Goal: Complete application form

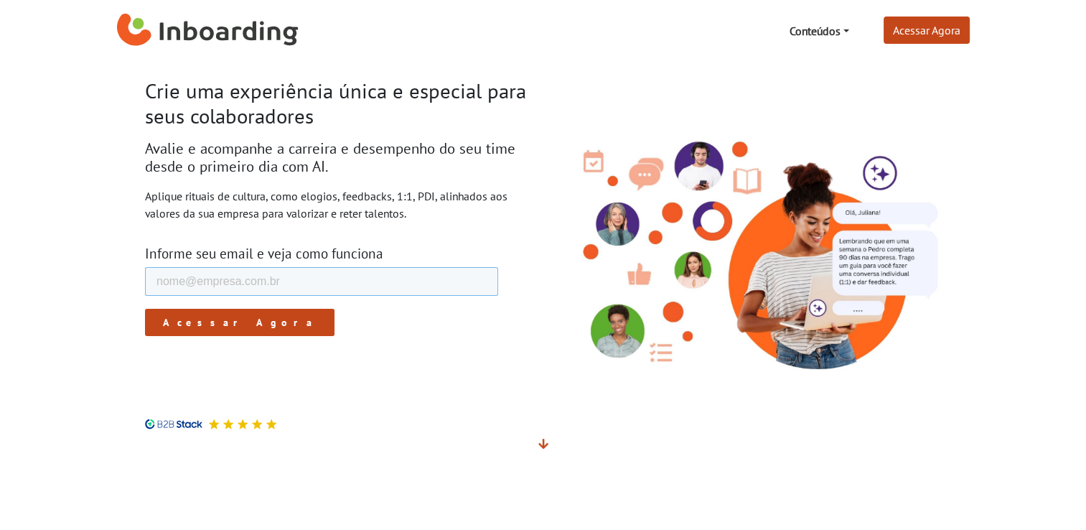
click at [326, 294] on input "E-mail de trabalho *" at bounding box center [320, 281] width 353 height 29
type input "robertobragajr@outlook.com"
click at [185, 324] on form "E-mail de trabalho * robertobragajr@outlook.com Fullstory Session URL Acessar A…" at bounding box center [320, 301] width 353 height 69
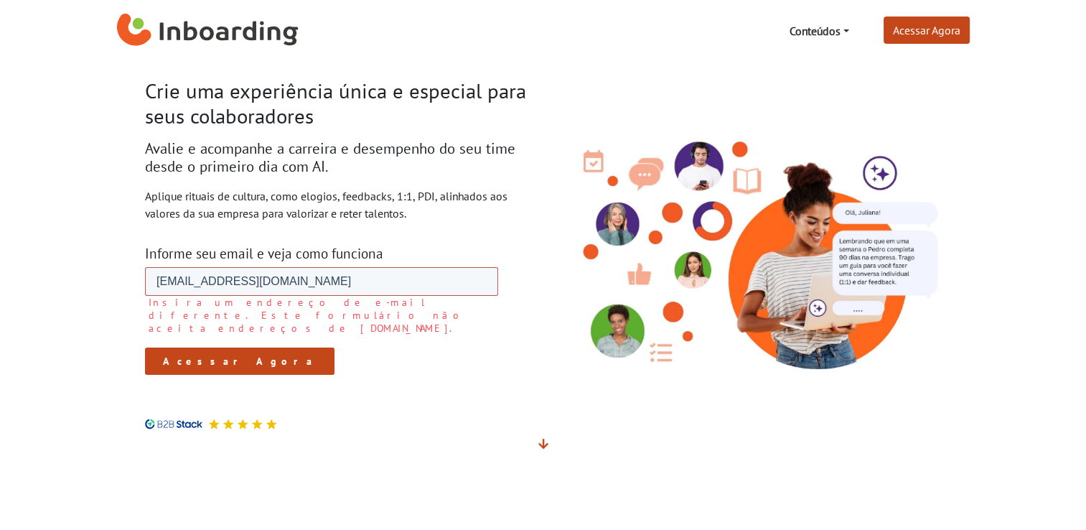
drag, startPoint x: 316, startPoint y: 289, endPoint x: 126, endPoint y: 288, distance: 189.5
click html "E-mail de trabalho * robertobragajr@outlook.com Insira um endereço de e-mail di…"
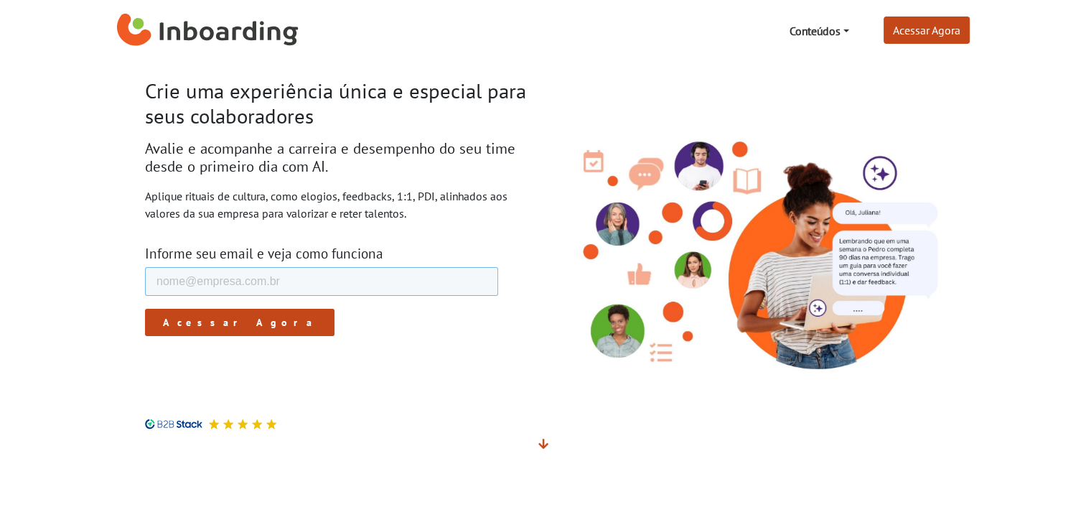
click at [205, 287] on input "E-mail de trabalho *" at bounding box center [320, 281] width 353 height 29
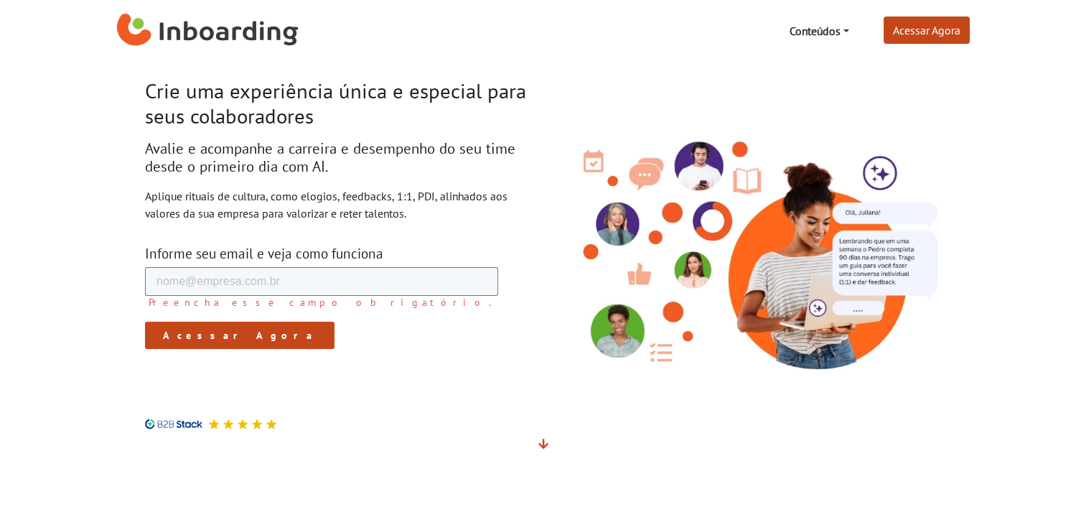
type input "[PERSON_NAME][EMAIL_ADDRESS][DOMAIN_NAME]"
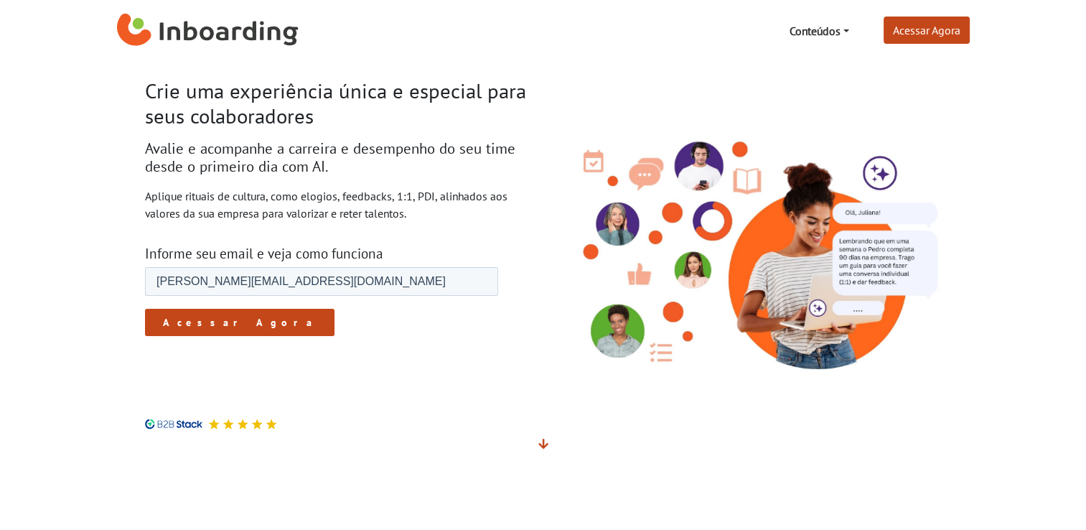
click at [187, 323] on input "Acessar Agora" at bounding box center [239, 322] width 190 height 27
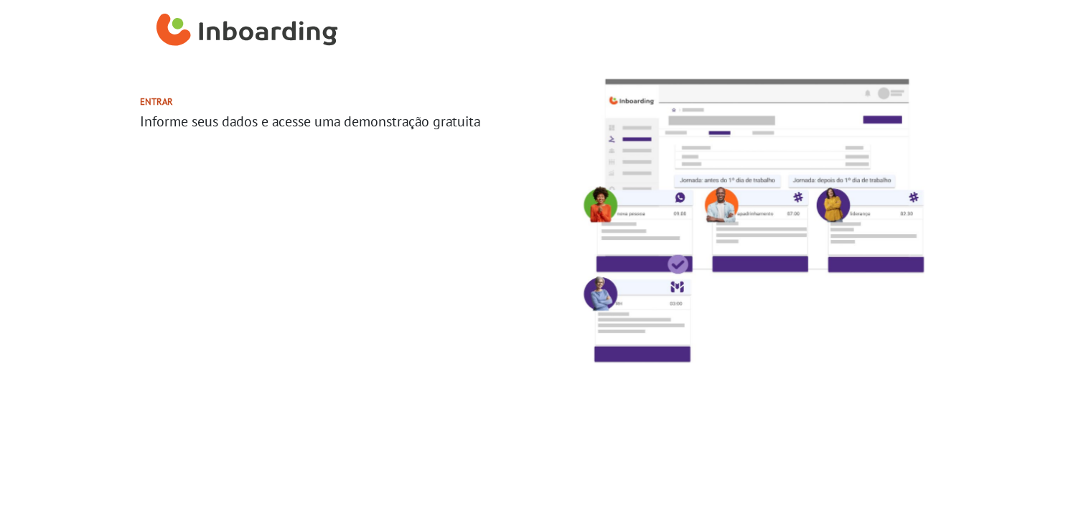
select select "BR"
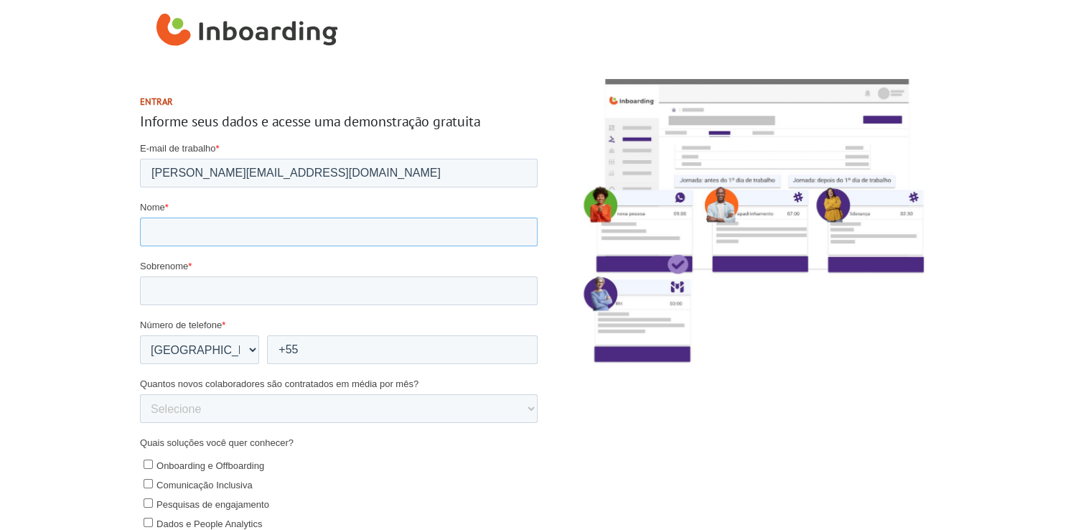
click at [229, 234] on input "Nome *" at bounding box center [338, 232] width 398 height 29
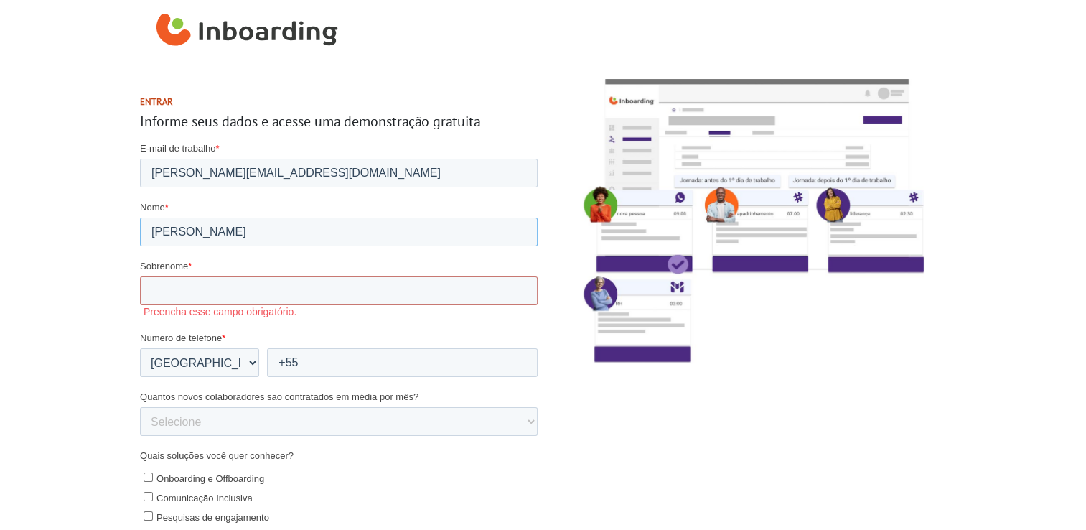
type input "[PERSON_NAME]"
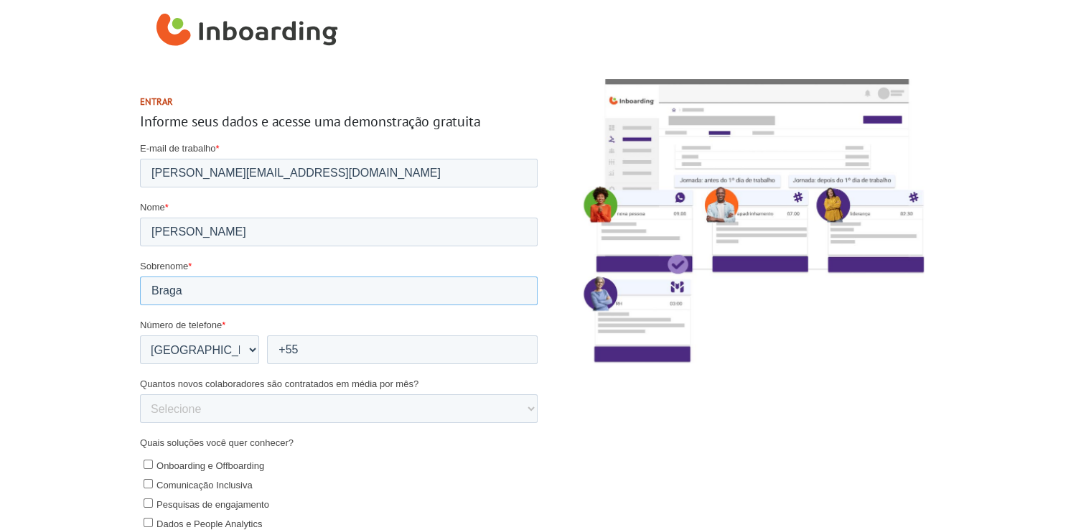
type input "Braga"
click at [229, 233] on input "[PERSON_NAME]" at bounding box center [338, 232] width 398 height 29
click at [362, 350] on input "+55" at bounding box center [401, 349] width 271 height 29
type input "[PHONE_NUMBER]"
click at [271, 408] on select "Selecione 0-5 5-10 10-50 [PHONE_NUMBER]+" at bounding box center [338, 408] width 398 height 29
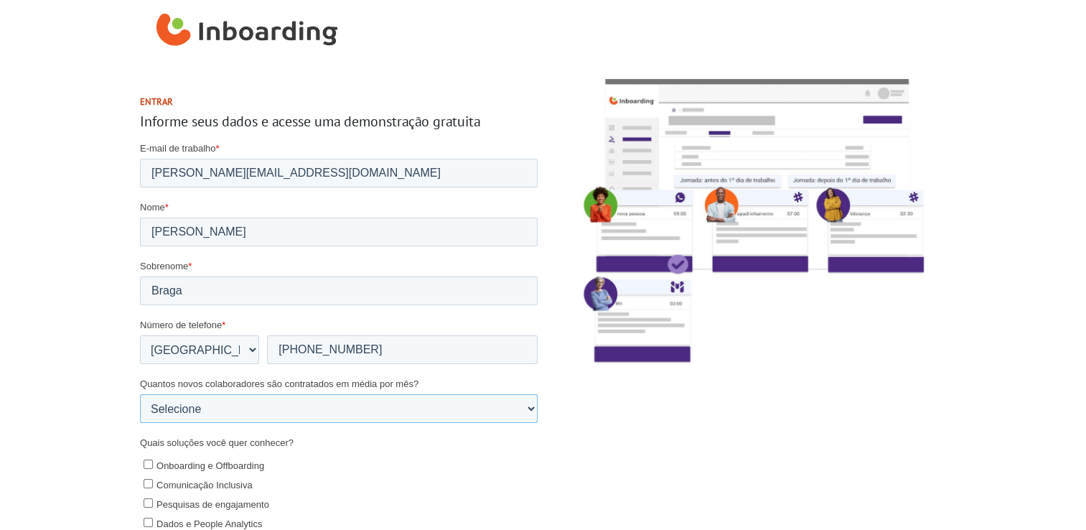
click at [271, 406] on select "Selecione 0-5 5-10 10-50 [PHONE_NUMBER]+" at bounding box center [338, 408] width 398 height 29
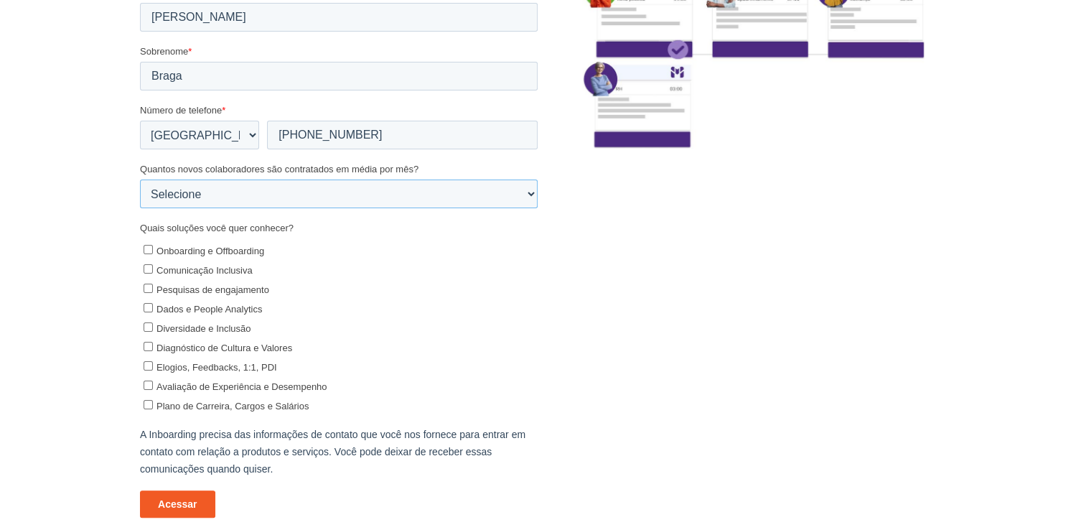
scroll to position [215, 0]
click at [436, 193] on select "Selecione 0-5 5-10 10-50 [PHONE_NUMBER]+" at bounding box center [338, 193] width 398 height 29
click at [139, 208] on select "Selecione 0-5 5-10 10-50 [PHONE_NUMBER]+" at bounding box center [338, 193] width 398 height 29
drag, startPoint x: 139, startPoint y: 225, endPoint x: 392, endPoint y: 225, distance: 252.7
click at [240, 202] on select "Selecione 0-5 5-10 10-50 [PHONE_NUMBER]+" at bounding box center [338, 193] width 398 height 29
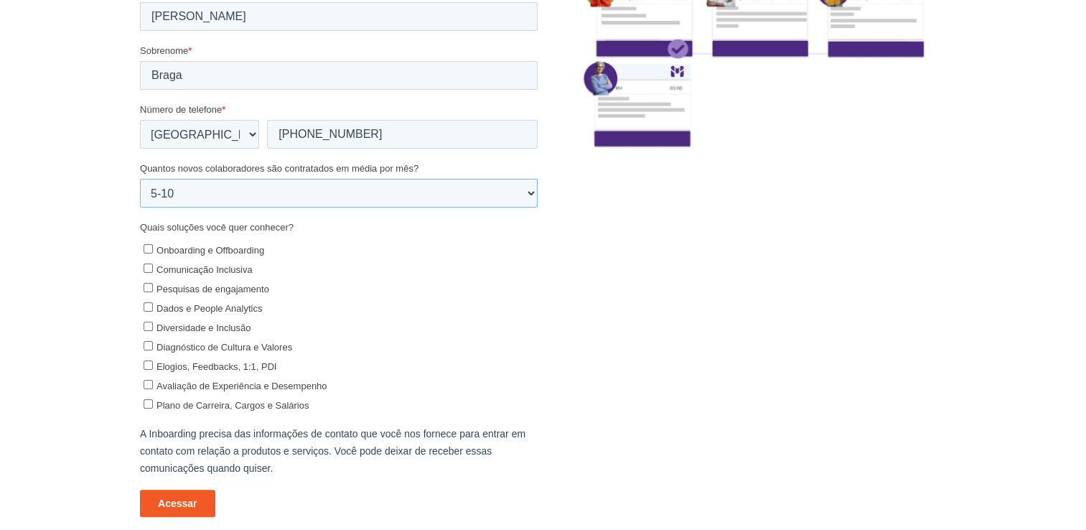
select select "0-5"
click at [139, 208] on select "Selecione 0-5 5-10 10-50 [PHONE_NUMBER]+" at bounding box center [338, 193] width 398 height 29
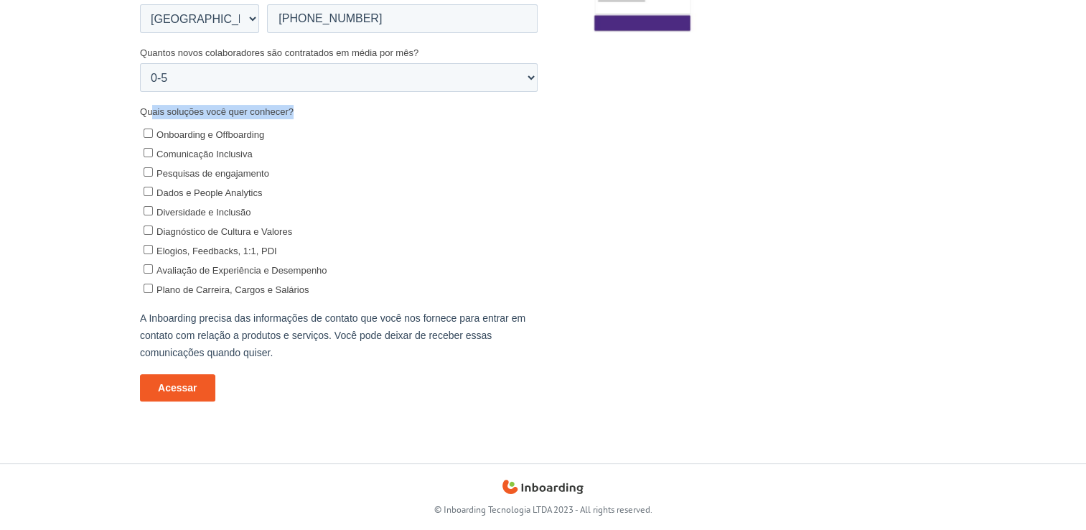
drag, startPoint x: 151, startPoint y: 113, endPoint x: 307, endPoint y: 110, distance: 155.8
click at [307, 110] on label "Quais soluções você quer conhecer?" at bounding box center [338, 113] width 398 height 14
drag, startPoint x: 307, startPoint y: 110, endPoint x: 300, endPoint y: 125, distance: 16.7
click at [300, 125] on ul "Onboarding e Offboarding Comunicação Inclusiva Pesquisas de engajamento Dados e…" at bounding box center [338, 210] width 398 height 174
click at [200, 156] on span "Comunicação Inclusiva" at bounding box center [204, 154] width 96 height 11
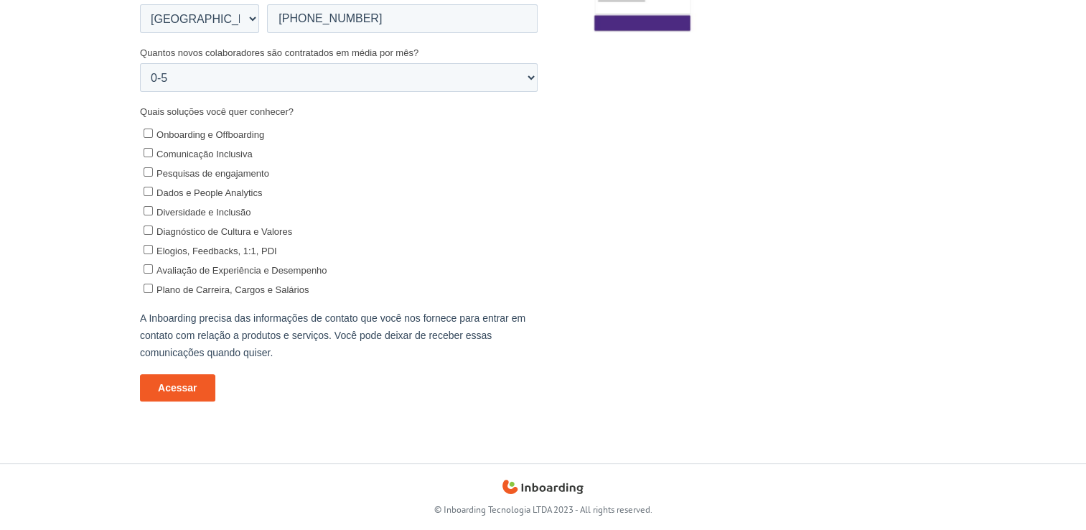
click at [152, 156] on input "Comunicação Inclusiva" at bounding box center [147, 153] width 9 height 9
checkbox input "true"
drag, startPoint x: 166, startPoint y: 196, endPoint x: 273, endPoint y: 191, distance: 107.1
click at [273, 191] on label "Dados e People Analytics" at bounding box center [340, 192] width 394 height 15
drag, startPoint x: 273, startPoint y: 191, endPoint x: 193, endPoint y: 202, distance: 80.4
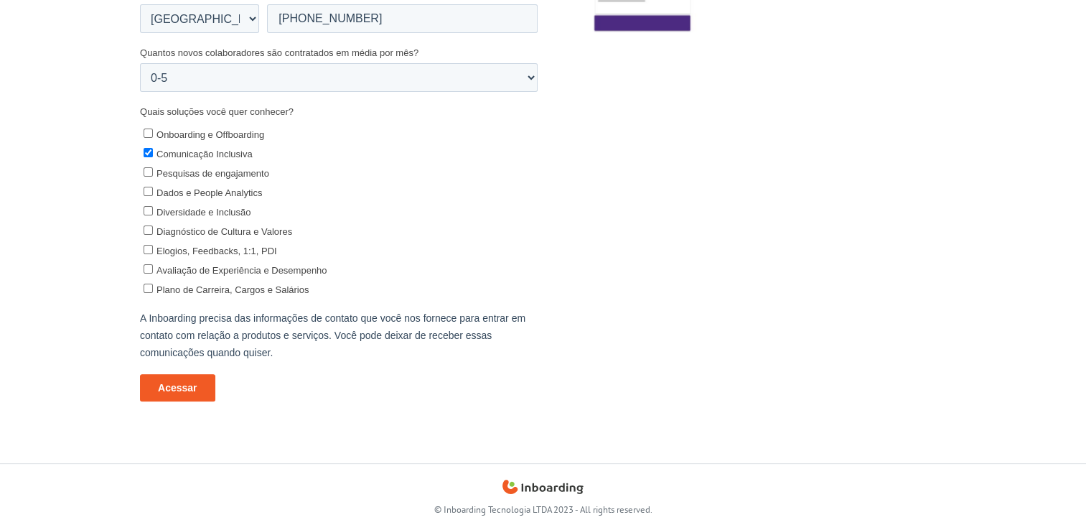
click at [193, 203] on li "Diversidade e Inclusão" at bounding box center [340, 211] width 394 height 17
click at [148, 195] on label "Dados e People Analytics" at bounding box center [340, 192] width 394 height 15
click at [148, 195] on input "Dados e People Analytics" at bounding box center [147, 191] width 9 height 9
checkbox input "true"
click at [154, 251] on label "Elogios, Feedbacks, 1:1, PDI" at bounding box center [340, 250] width 394 height 15
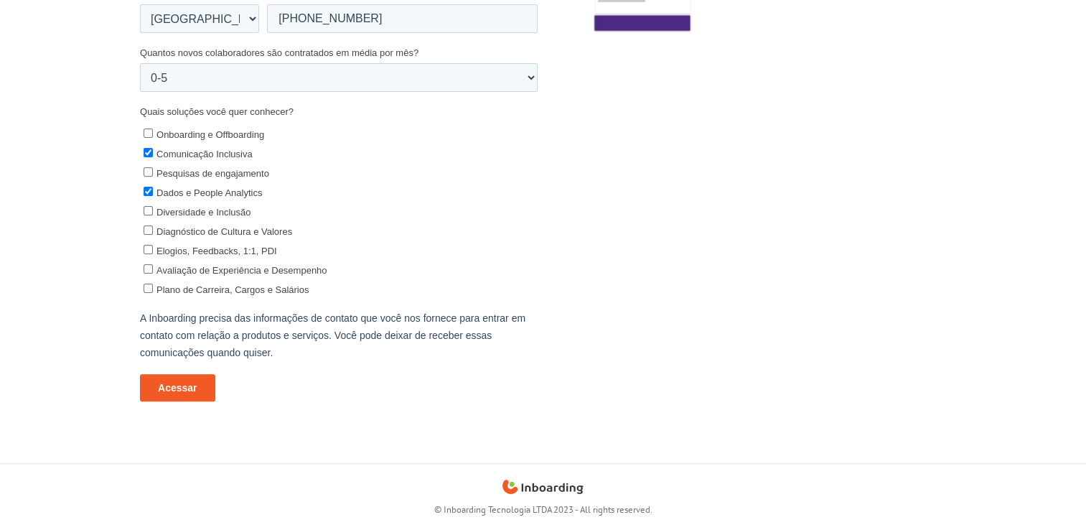
click at [152, 251] on input "Elogios, Feedbacks, 1:1, PDI" at bounding box center [147, 250] width 9 height 9
checkbox input "true"
click at [169, 270] on span "Avaliação de Experiência e Desempenho" at bounding box center [241, 271] width 171 height 11
click at [152, 270] on input "Avaliação de Experiência e Desempenho" at bounding box center [147, 269] width 9 height 9
checkbox input "true"
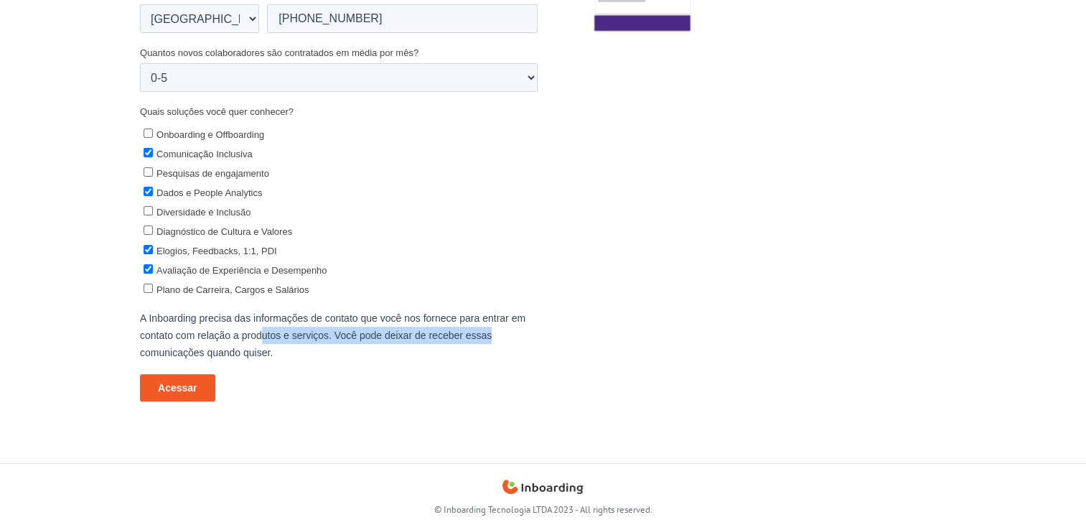
drag, startPoint x: 281, startPoint y: 325, endPoint x: 521, endPoint y: 327, distance: 240.5
click at [521, 327] on p "A Inboarding precisa das informações de contato que você nos fornece para entra…" at bounding box center [338, 336] width 398 height 52
drag, startPoint x: 521, startPoint y: 327, endPoint x: 452, endPoint y: 355, distance: 75.3
click at [452, 355] on p "A Inboarding precisa das informações de contato que você nos fornece para entra…" at bounding box center [338, 336] width 398 height 52
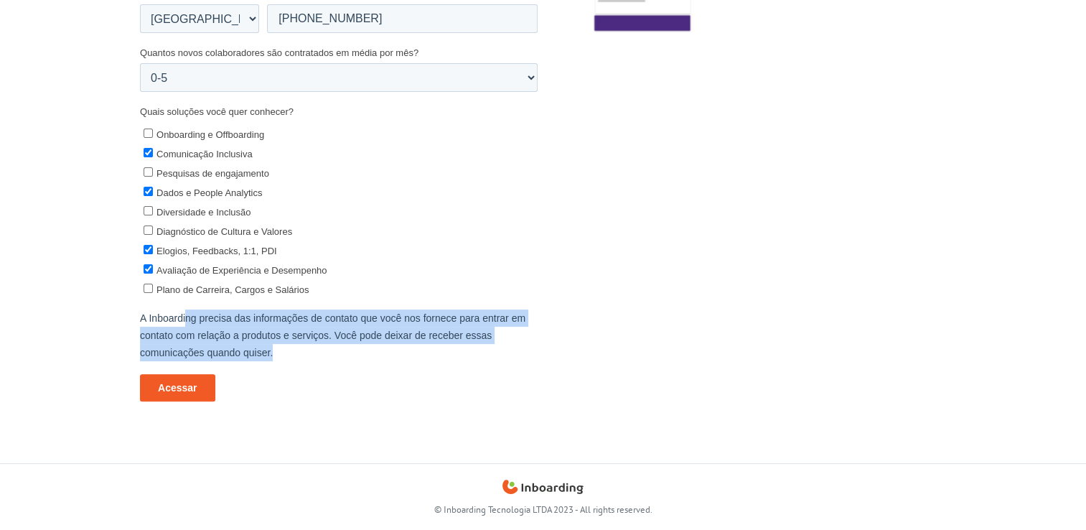
drag, startPoint x: 443, startPoint y: 358, endPoint x: 185, endPoint y: 307, distance: 262.6
click at [185, 310] on p "A Inboarding precisa das informações de contato que você nos fornece para entra…" at bounding box center [338, 336] width 398 height 52
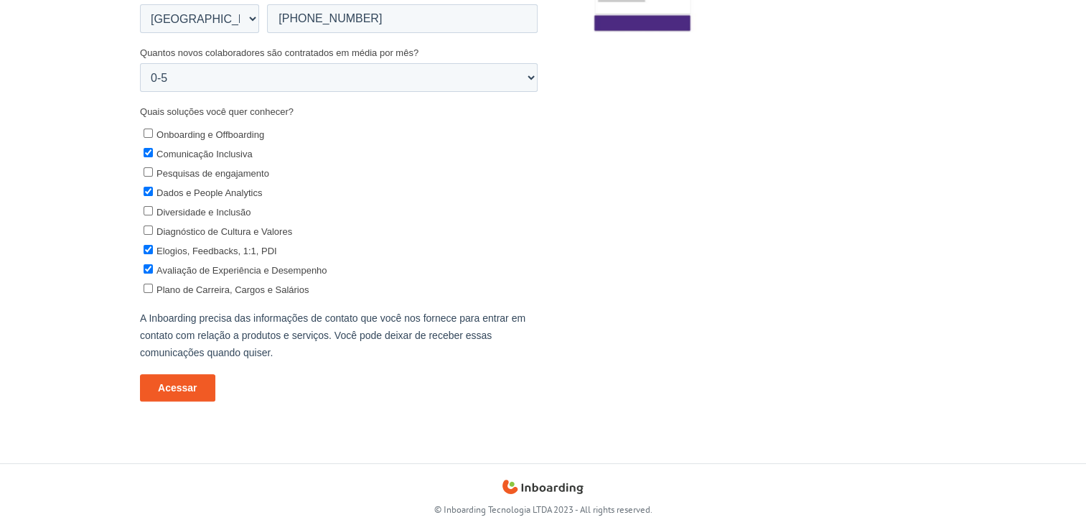
drag, startPoint x: 185, startPoint y: 307, endPoint x: 434, endPoint y: 246, distance: 256.7
click at [434, 246] on label "Elogios, Feedbacks, 1:1, PDI" at bounding box center [340, 250] width 394 height 15
click at [152, 246] on input "Elogios, Feedbacks, 1:1, PDI" at bounding box center [147, 250] width 9 height 9
checkbox input "false"
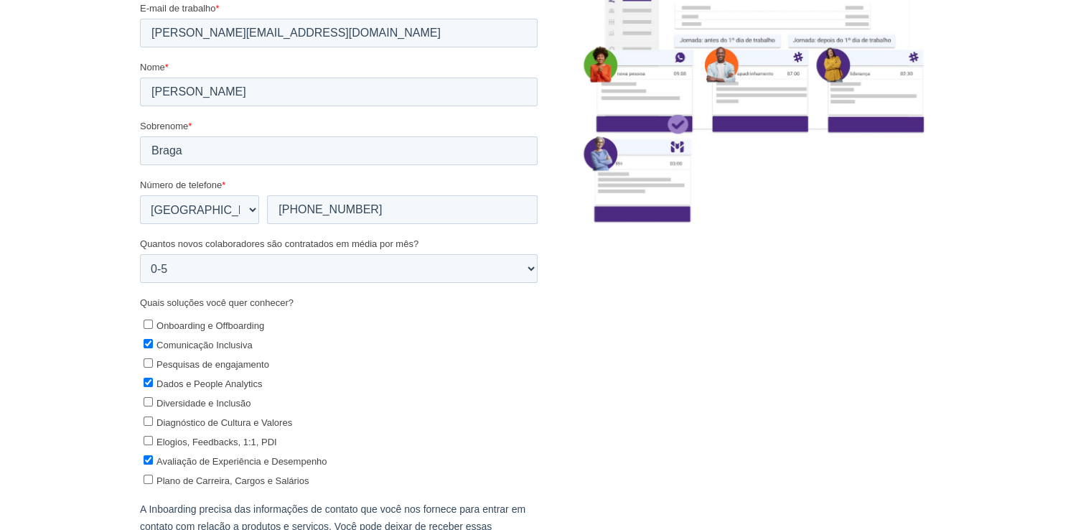
scroll to position [44, 0]
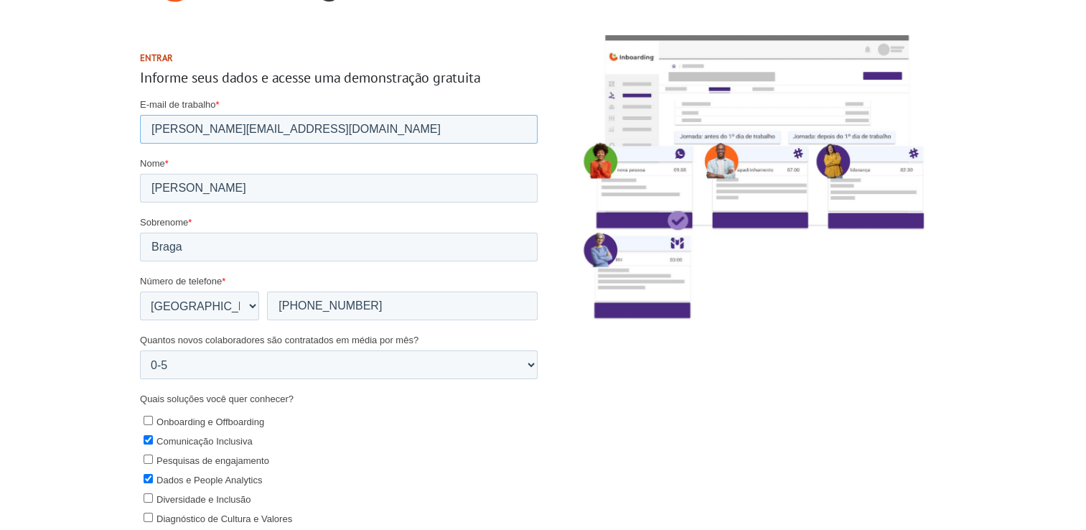
drag, startPoint x: 373, startPoint y: 131, endPoint x: 136, endPoint y: 131, distance: 236.2
click html "E-mail de trabalho * [PERSON_NAME][EMAIL_ADDRESS][DOMAIN_NAME] [PERSON_NAME] * …"
click at [288, 106] on label "E-mail de trabalho *" at bounding box center [338, 105] width 398 height 14
click at [288, 115] on input "[PERSON_NAME][EMAIL_ADDRESS][DOMAIN_NAME]" at bounding box center [338, 129] width 398 height 29
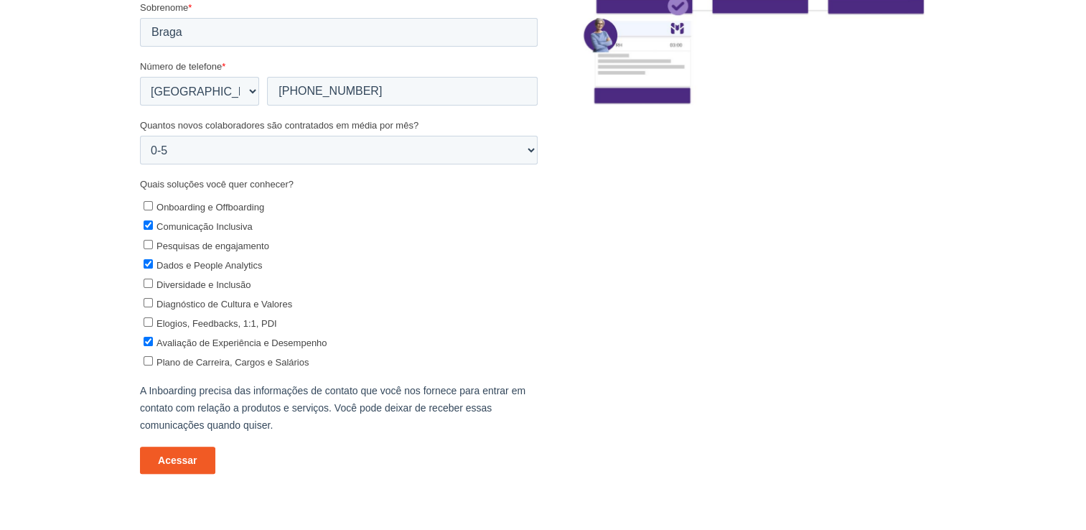
scroll to position [331, 0]
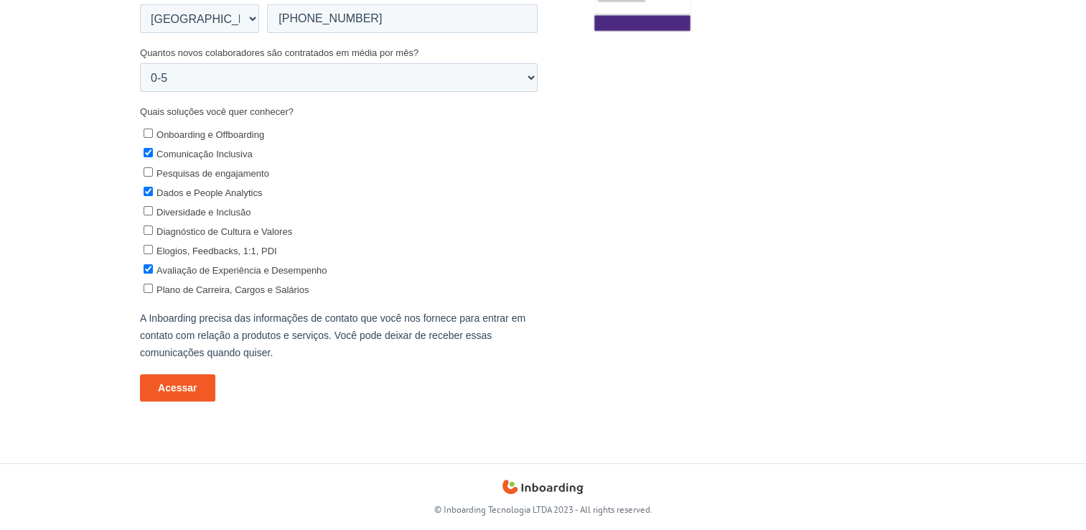
click at [174, 381] on input "Acessar" at bounding box center [176, 388] width 75 height 27
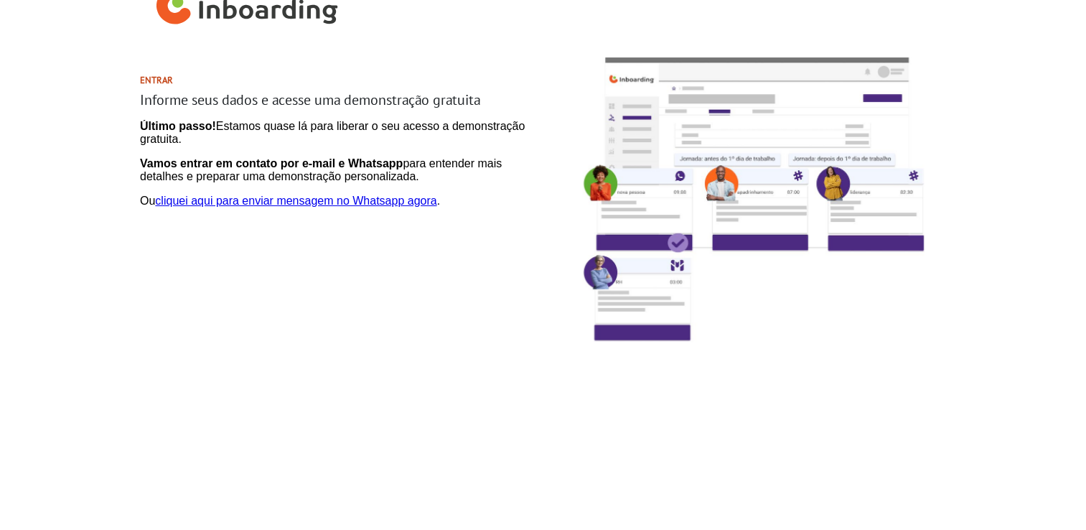
scroll to position [0, 0]
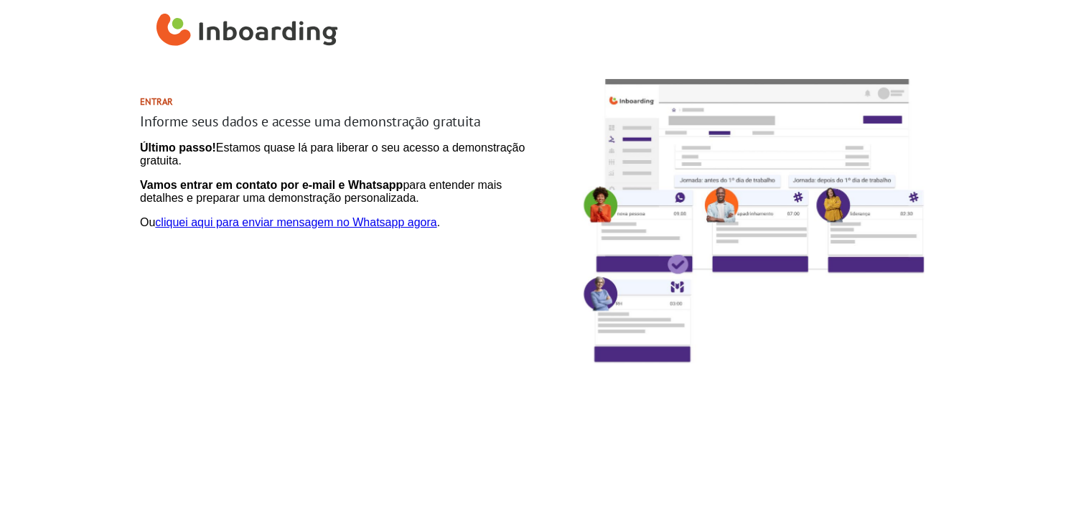
click at [240, 224] on link "cliquei aqui para enviar mensagem no Whatsapp agora" at bounding box center [294, 222] width 281 height 12
